Goal: Transaction & Acquisition: Download file/media

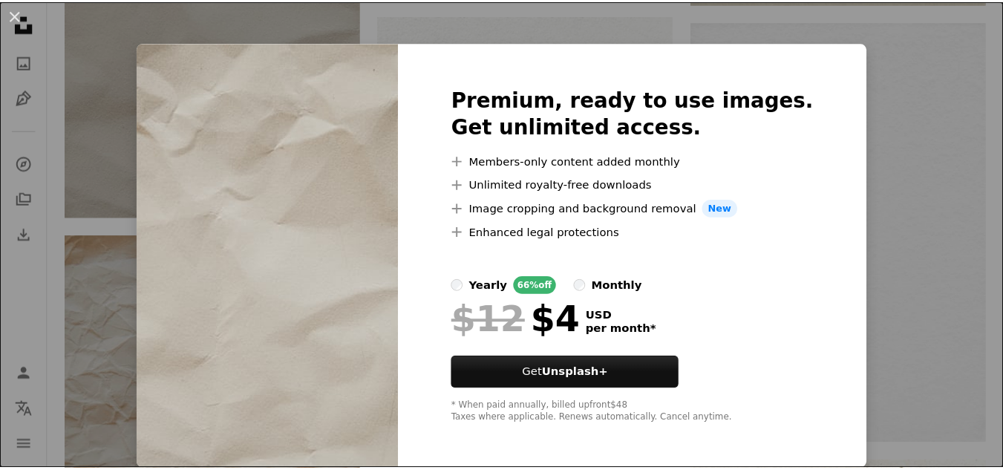
scroll to position [7, 0]
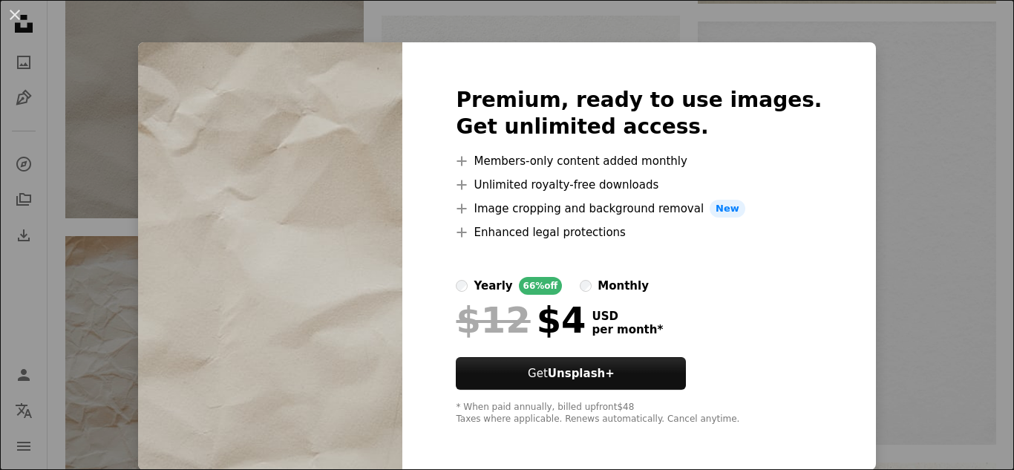
click at [907, 283] on div "An X shape Premium, ready to use images. Get unlimited access. A plus sign Memb…" at bounding box center [507, 235] width 1014 height 470
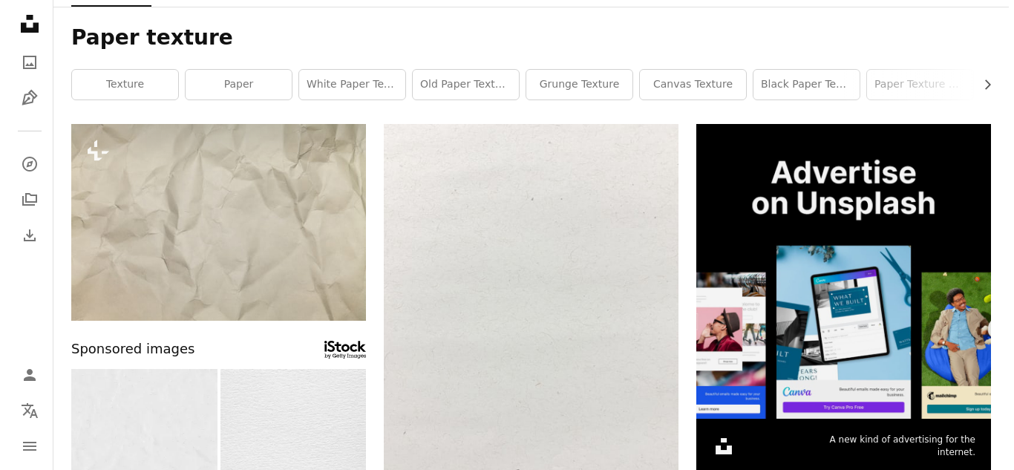
scroll to position [0, 0]
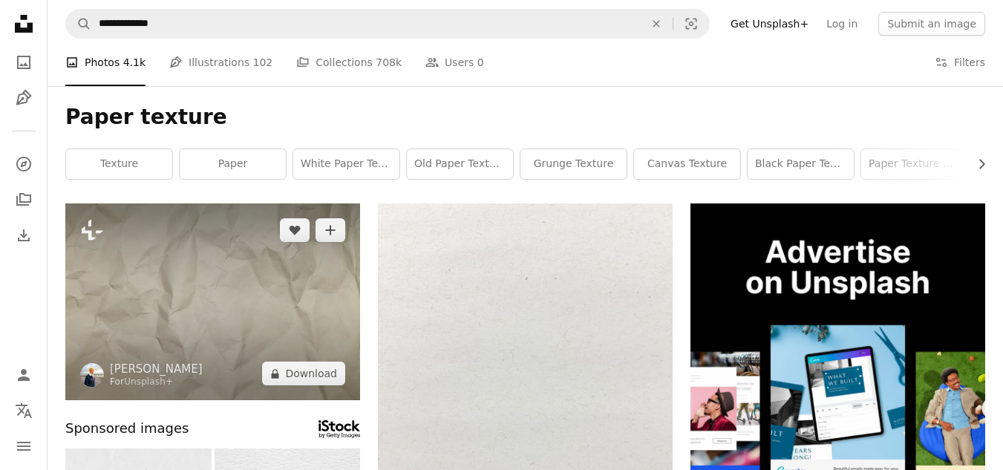
click at [246, 329] on img at bounding box center [212, 301] width 295 height 197
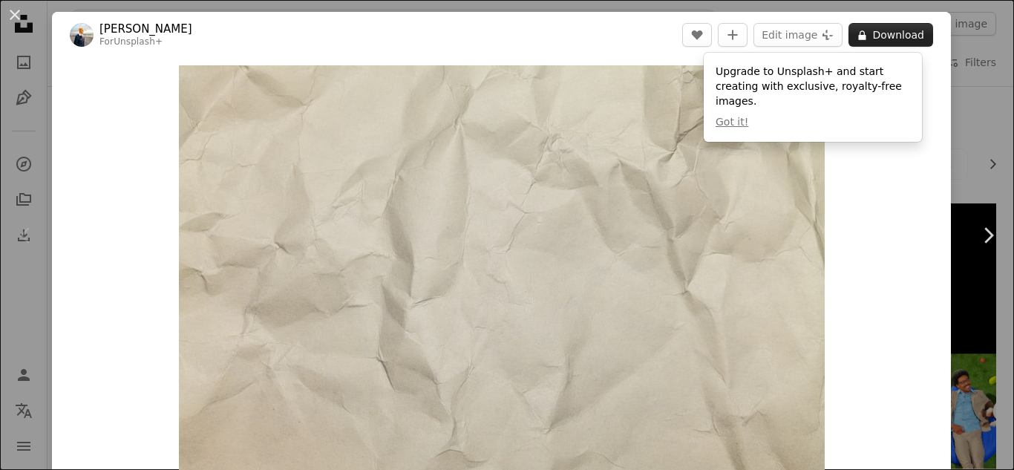
click at [868, 42] on button "A lock Download" at bounding box center [890, 35] width 85 height 24
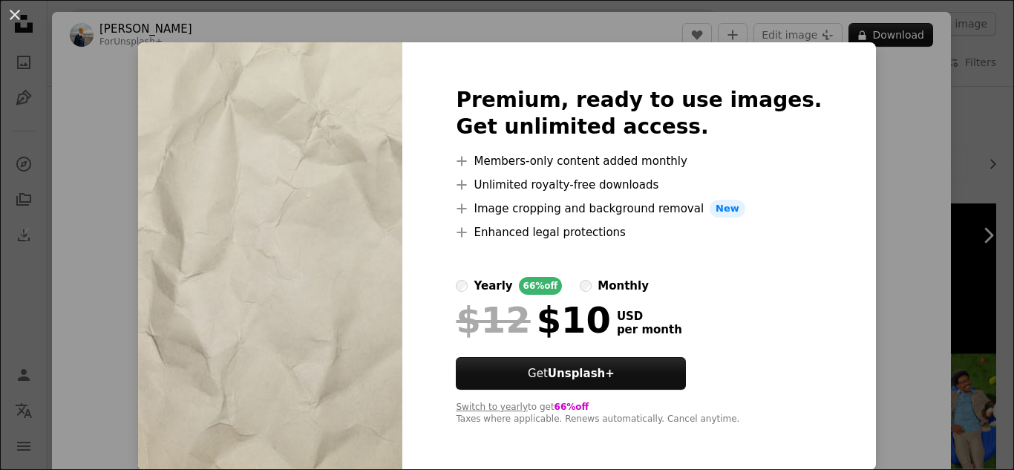
scroll to position [7, 0]
click at [924, 145] on div "An X shape Premium, ready to use images. Get unlimited access. A plus sign Memb…" at bounding box center [507, 235] width 1014 height 470
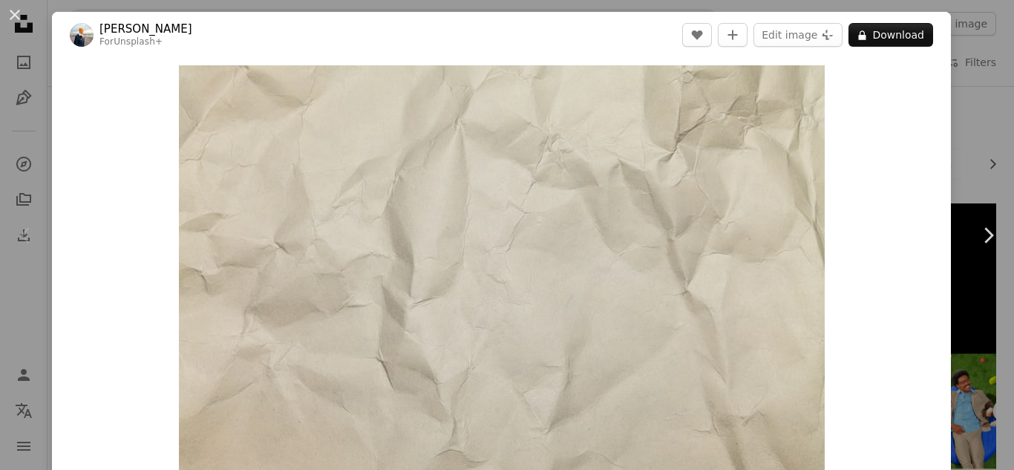
click at [969, 109] on div "An X shape Chevron left Chevron right [PERSON_NAME] For Unsplash+ A heart A plu…" at bounding box center [507, 235] width 1014 height 470
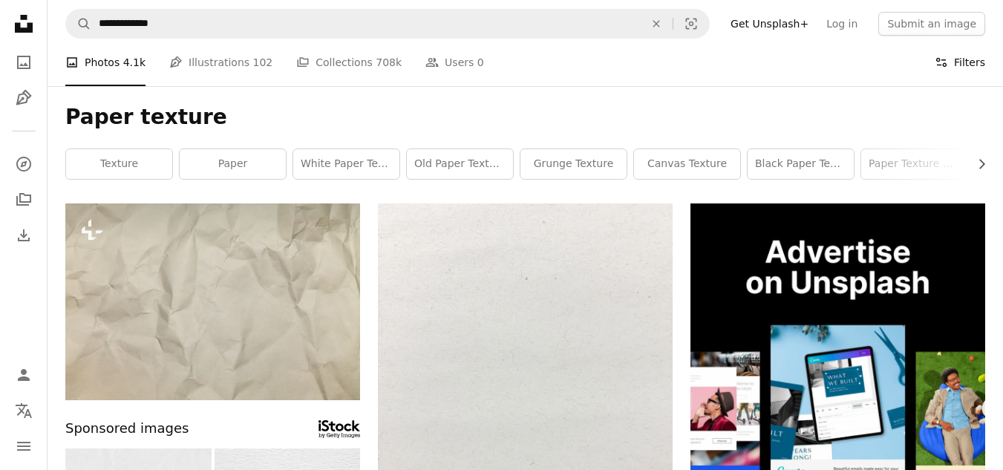
click at [968, 53] on button "Filters Filters" at bounding box center [960, 63] width 50 height 48
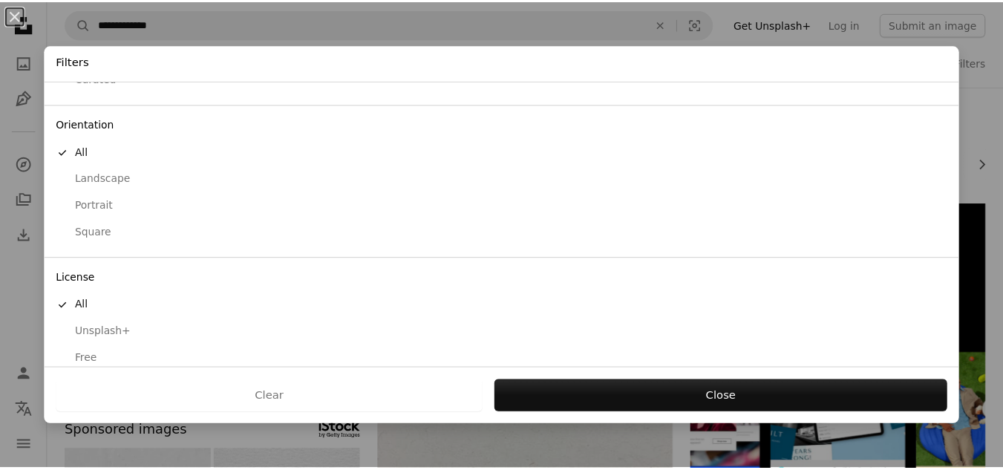
scroll to position [120, 0]
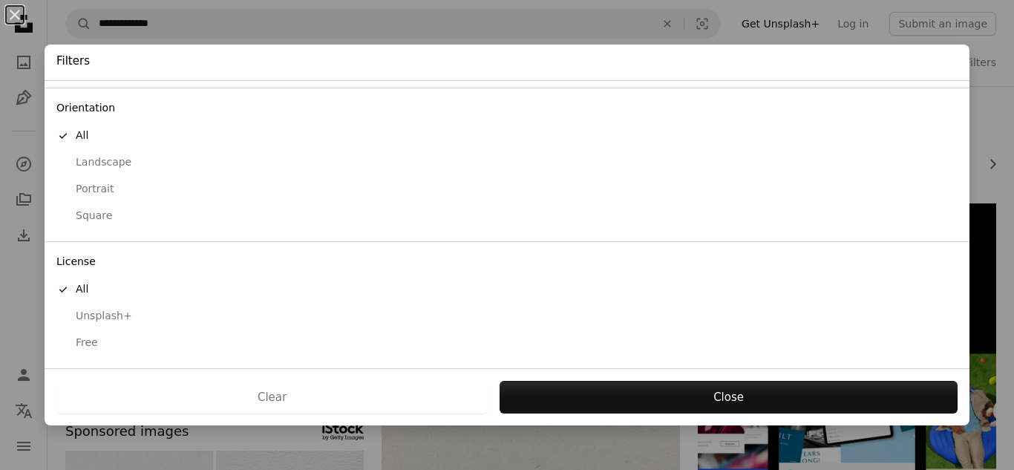
click at [101, 343] on div "Free" at bounding box center [506, 343] width 901 height 15
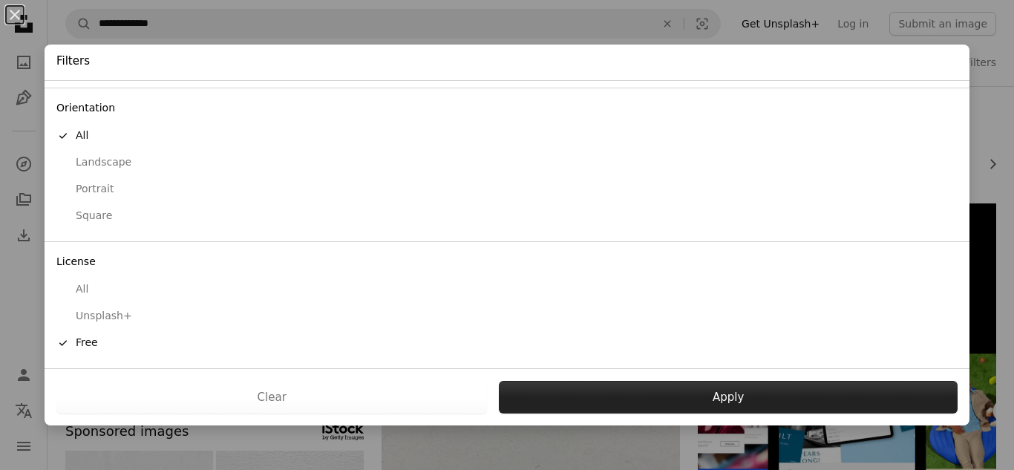
click at [738, 408] on button "Apply" at bounding box center [728, 397] width 459 height 33
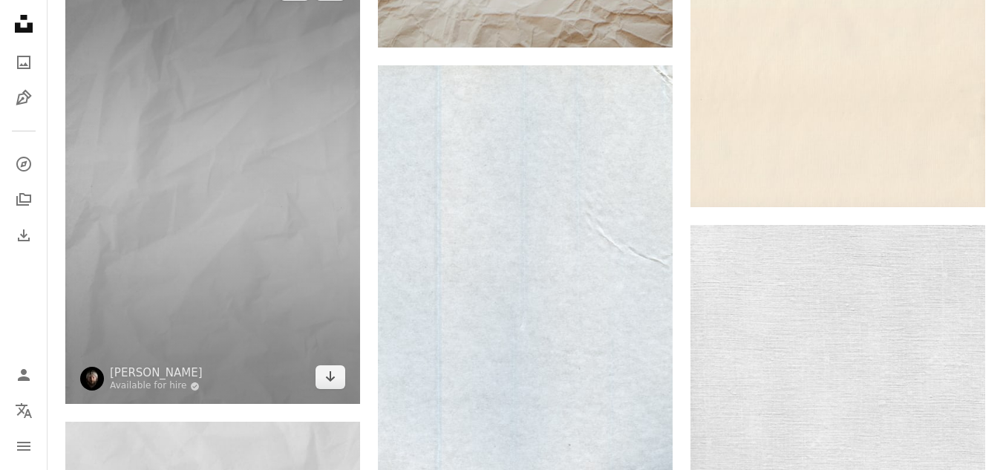
scroll to position [1559, 0]
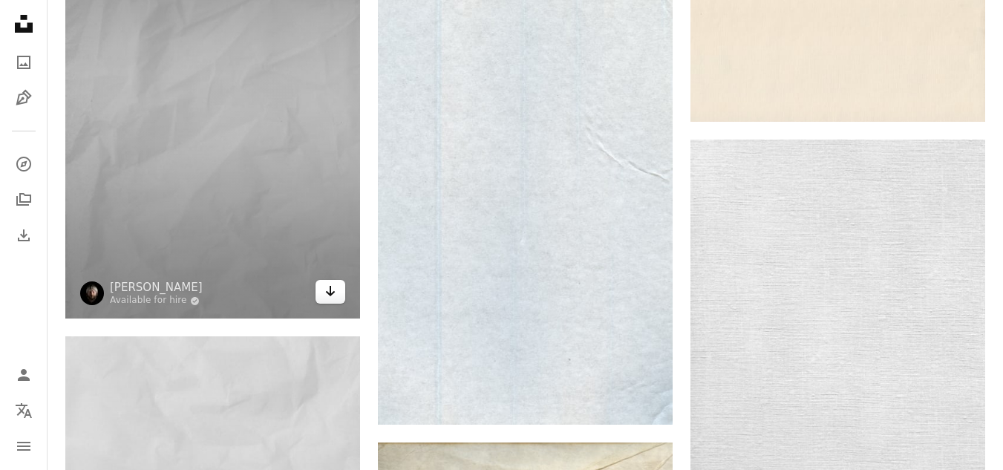
click at [327, 293] on icon "Download" at bounding box center [331, 291] width 10 height 10
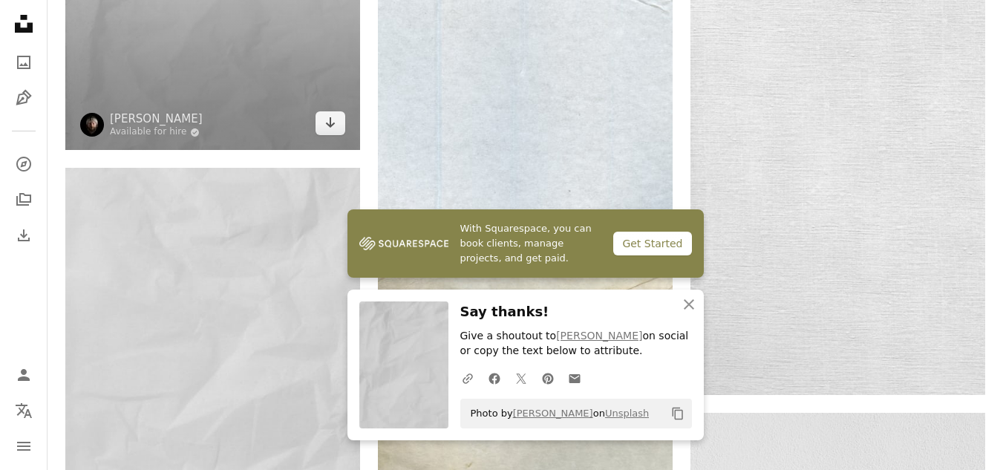
scroll to position [1781, 0]
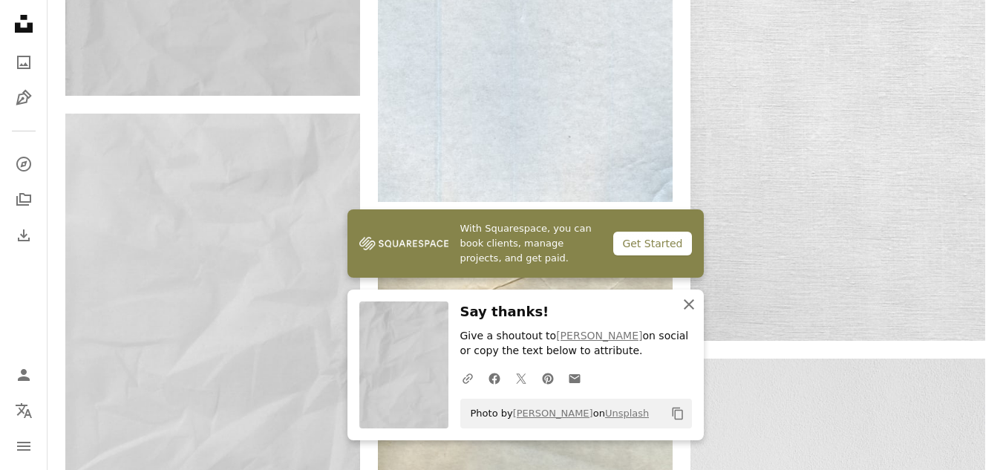
click at [692, 301] on icon "button" at bounding box center [689, 304] width 10 height 10
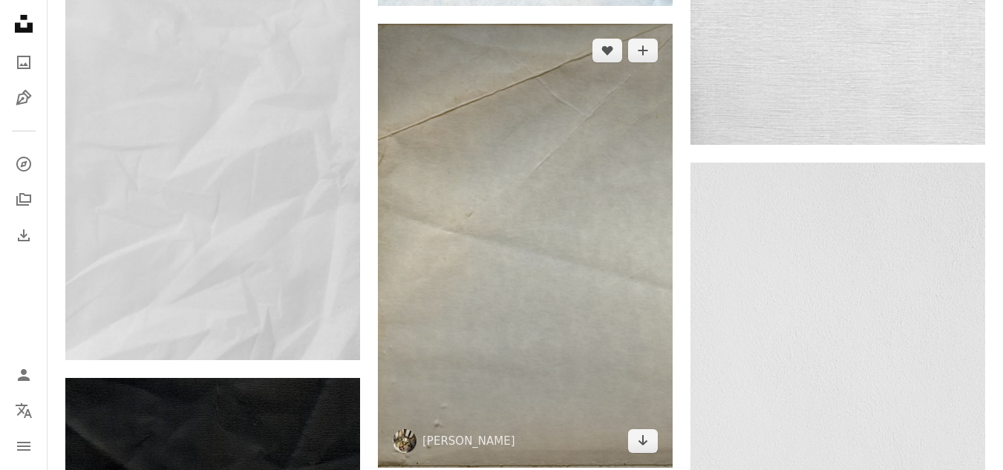
scroll to position [2004, 0]
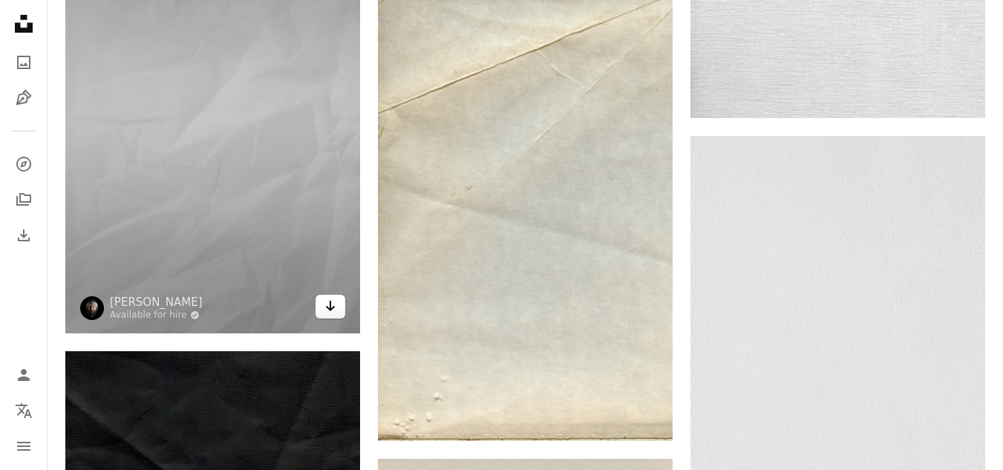
click at [329, 301] on icon "Arrow pointing down" at bounding box center [330, 306] width 12 height 18
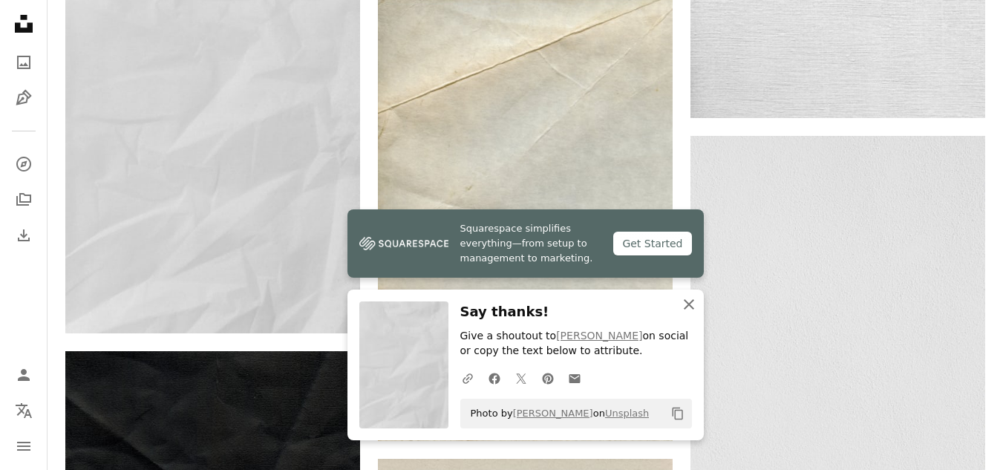
click at [687, 297] on icon "An X shape" at bounding box center [689, 304] width 18 height 18
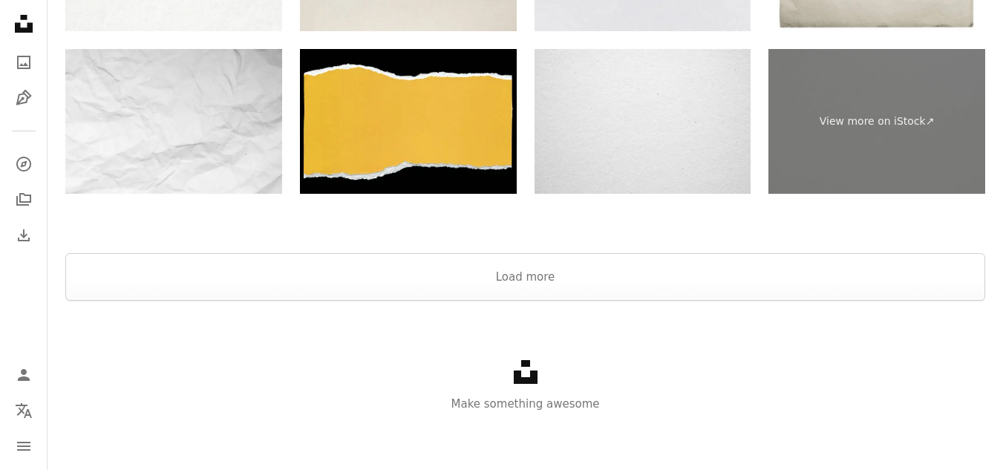
scroll to position [3538, 0]
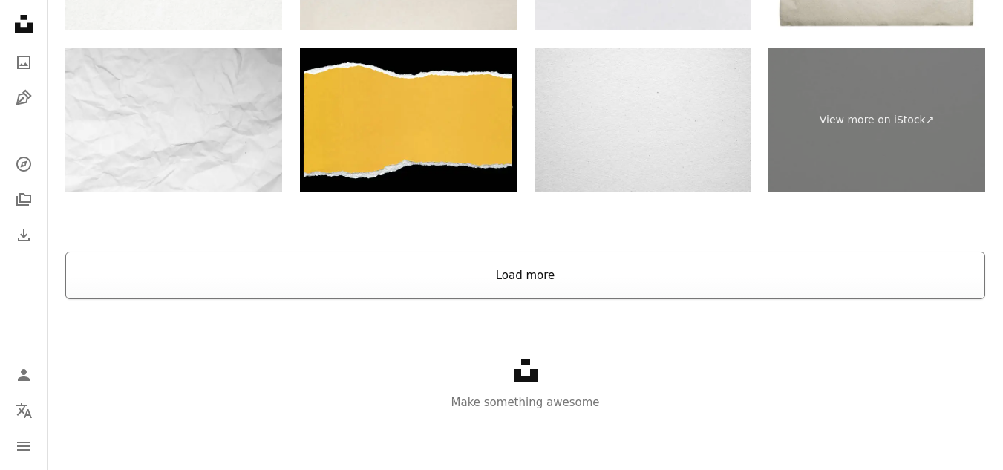
click at [649, 284] on button "Load more" at bounding box center [525, 276] width 920 height 48
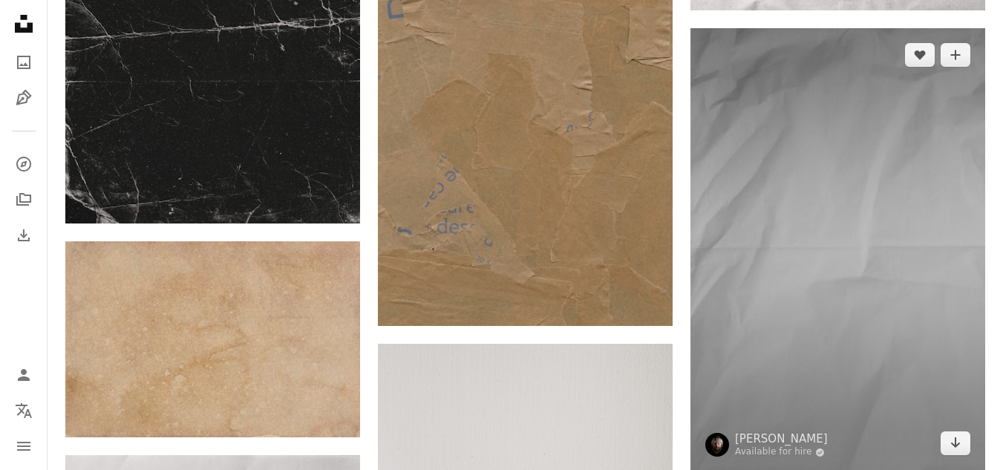
scroll to position [5468, 0]
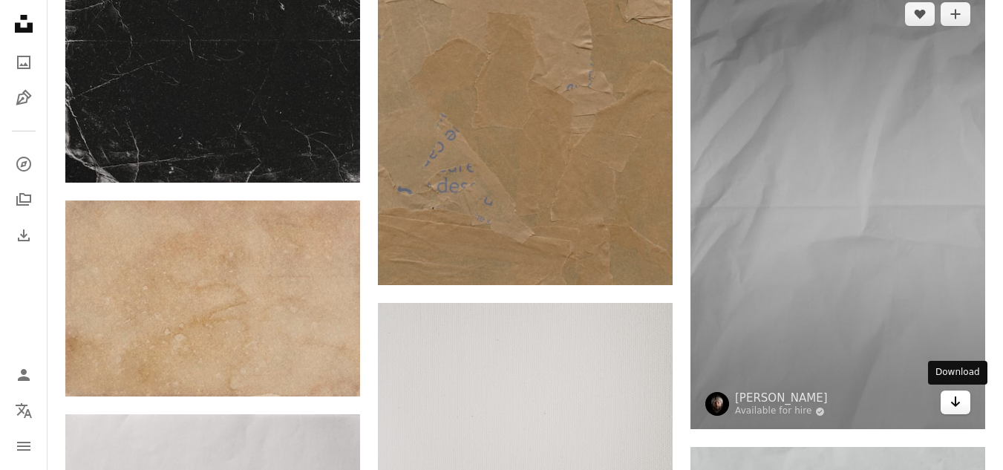
click at [949, 403] on icon "Arrow pointing down" at bounding box center [955, 402] width 12 height 18
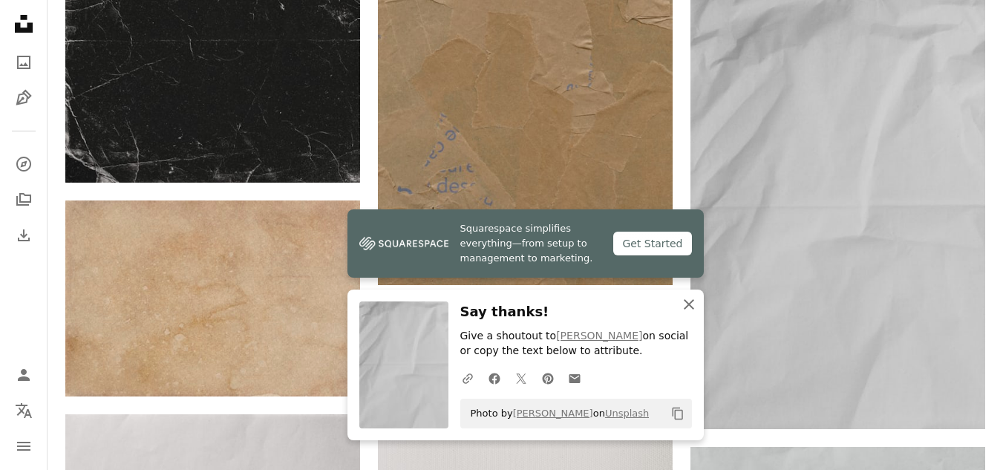
click at [691, 303] on icon "An X shape" at bounding box center [689, 304] width 18 height 18
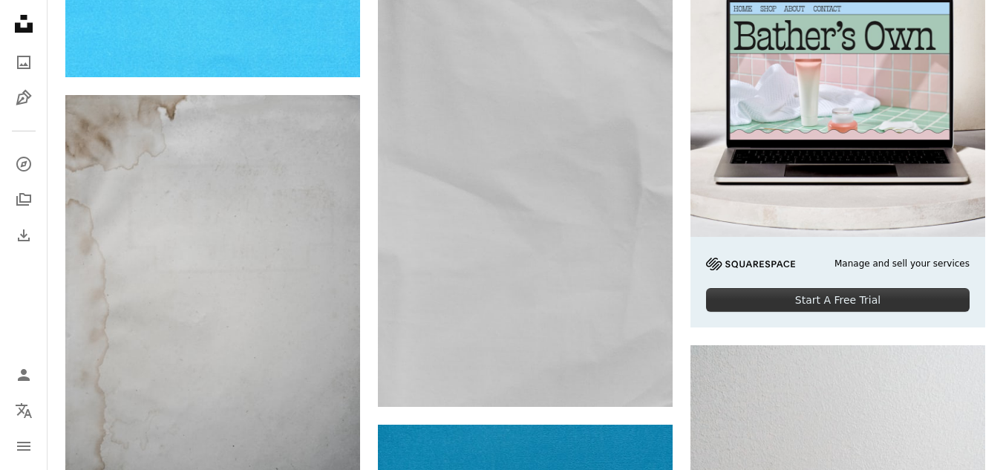
scroll to position [6507, 0]
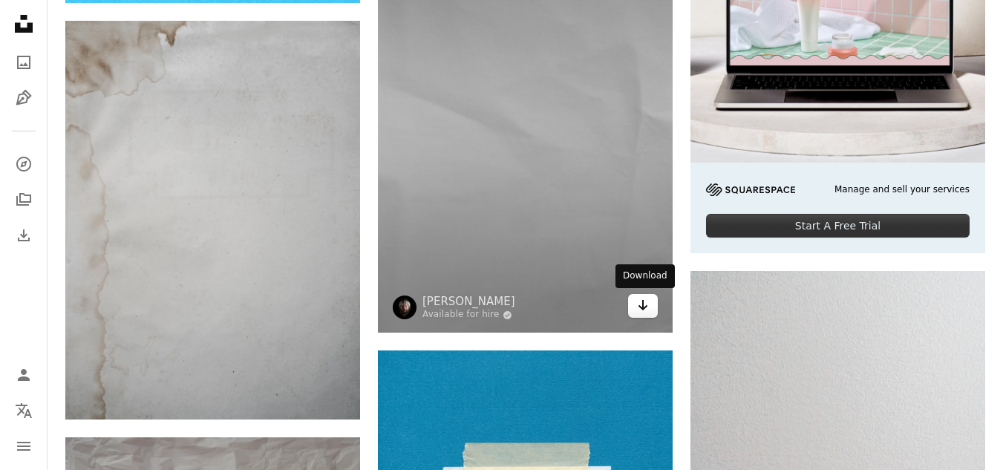
click at [647, 315] on link "Arrow pointing down" at bounding box center [643, 306] width 30 height 24
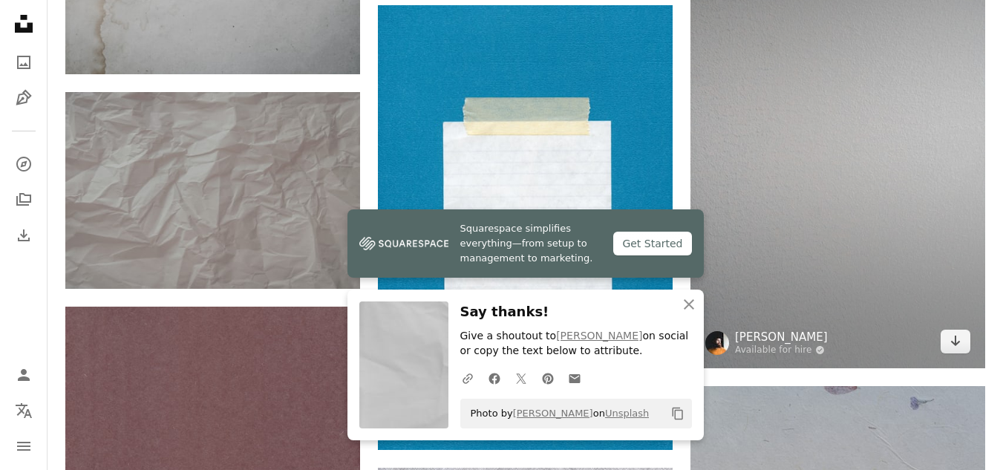
scroll to position [6952, 0]
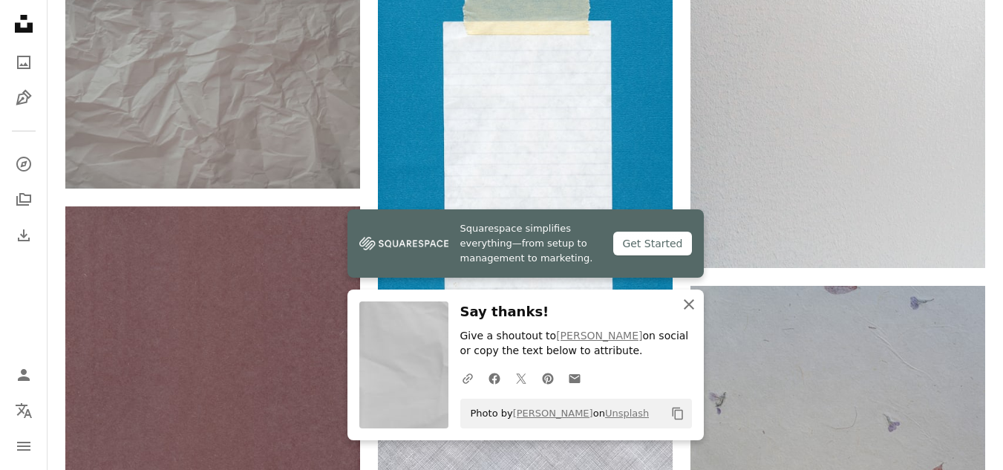
click at [692, 310] on icon "An X shape" at bounding box center [689, 304] width 18 height 18
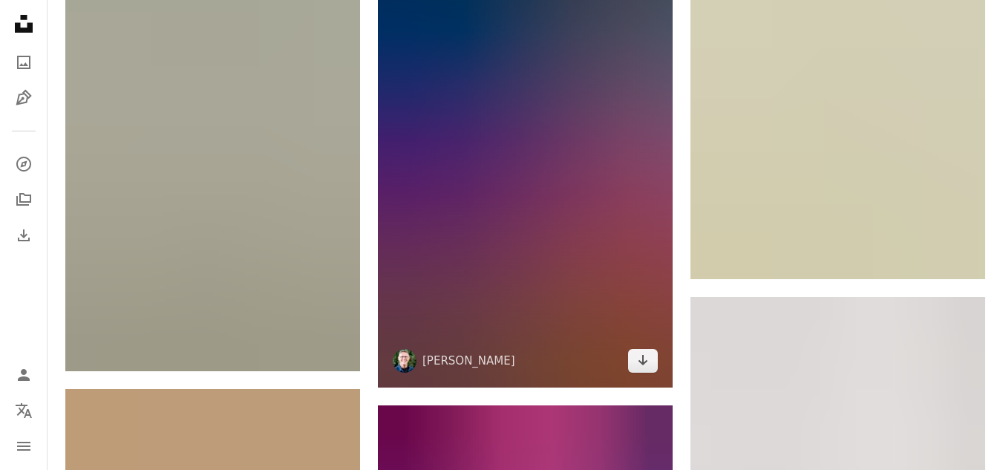
scroll to position [7843, 0]
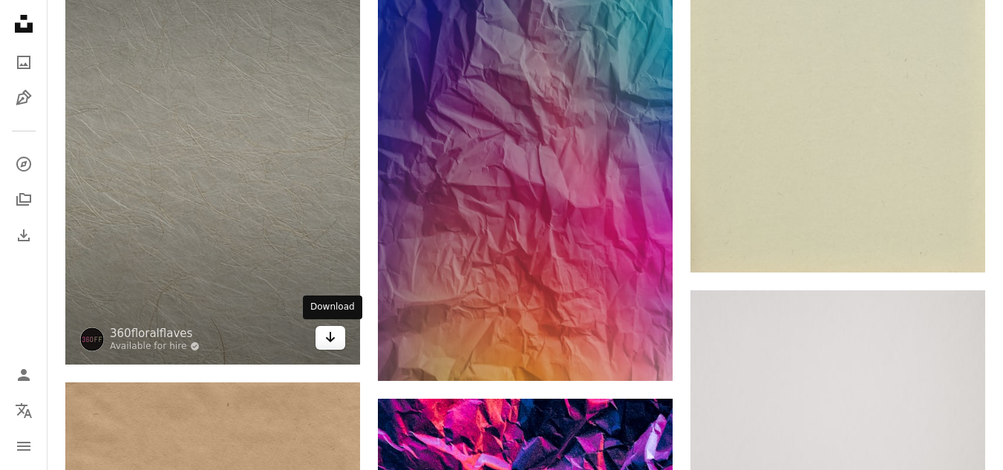
click at [338, 341] on link "Arrow pointing down" at bounding box center [330, 338] width 30 height 24
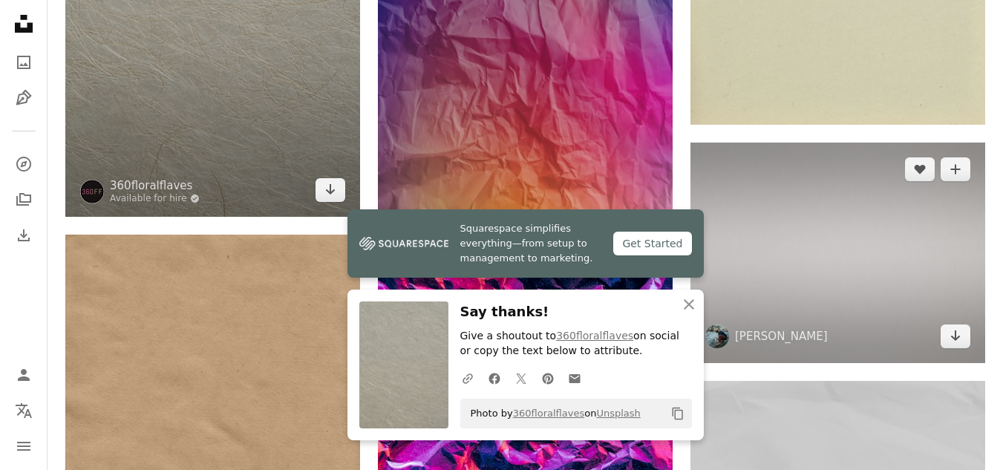
scroll to position [7991, 0]
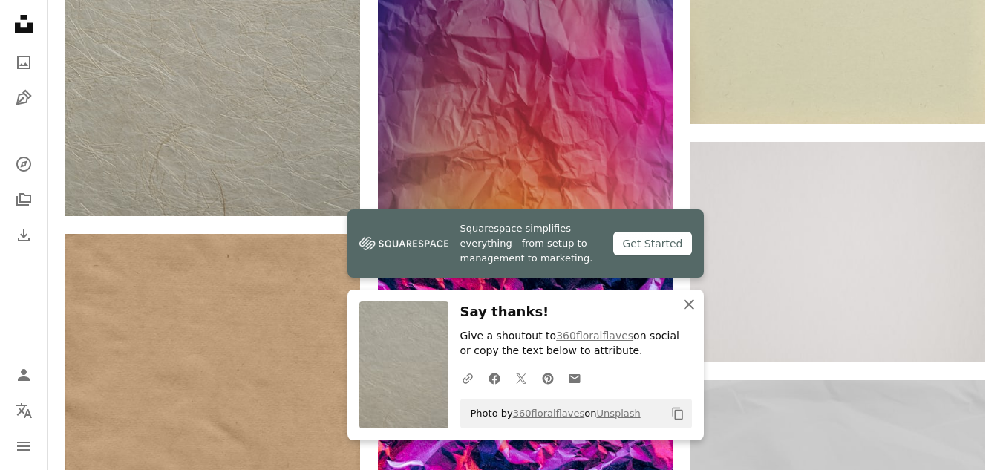
click at [691, 302] on icon "button" at bounding box center [689, 304] width 10 height 10
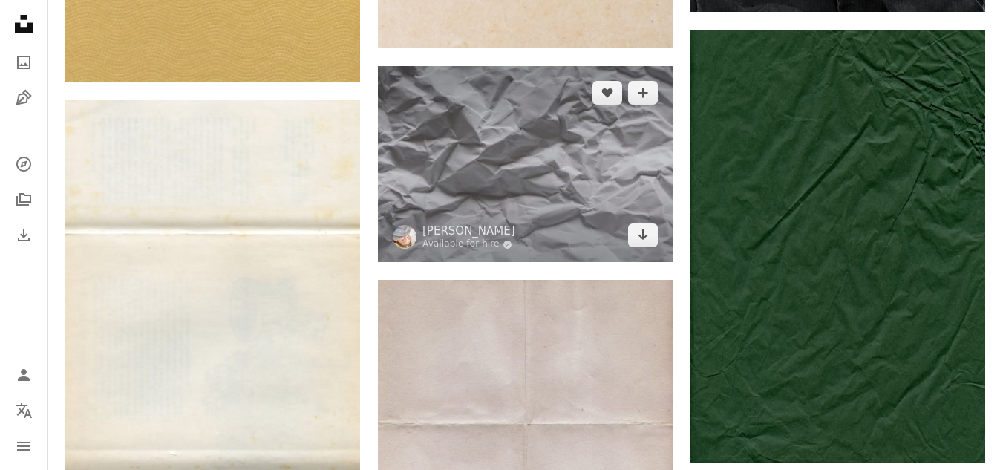
scroll to position [9699, 0]
